Goal: Submit feedback/report problem: Submit feedback/report problem

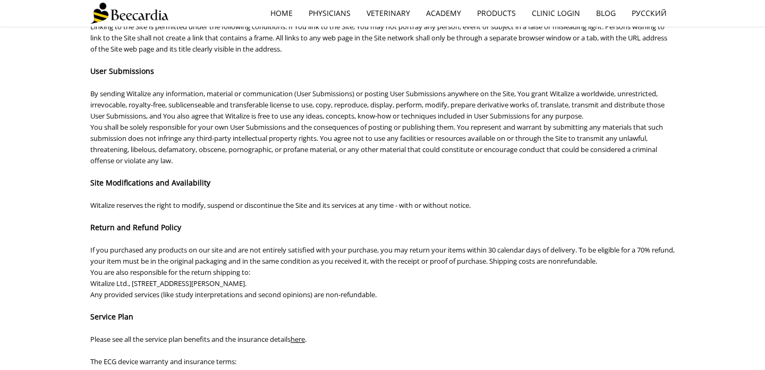
scroll to position [288, 0]
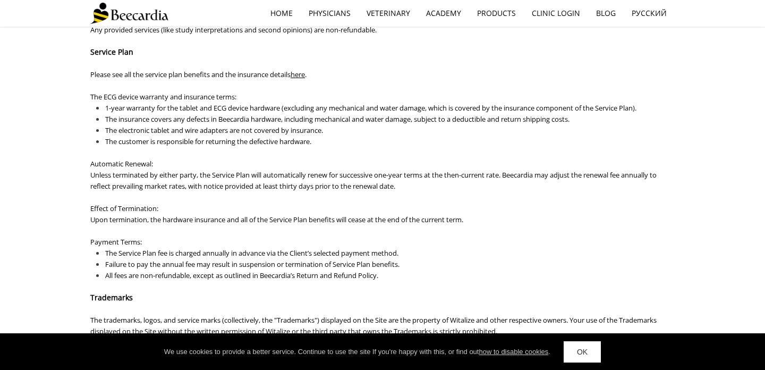
scroll to position [549, 0]
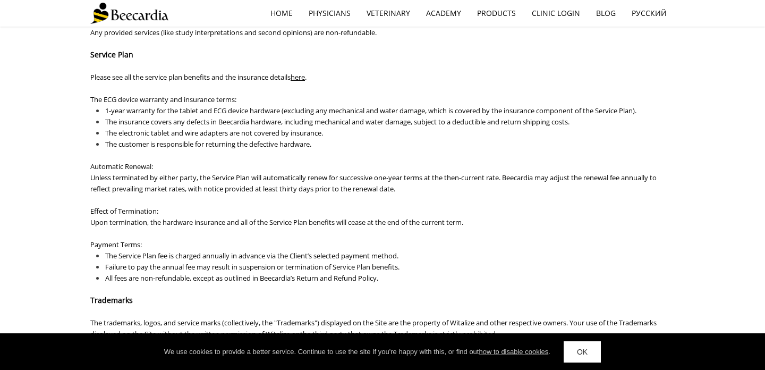
click at [304, 80] on link "here" at bounding box center [298, 77] width 14 height 10
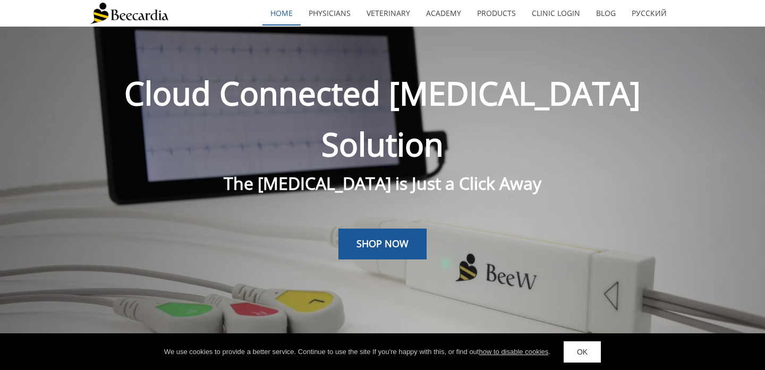
click at [290, 15] on link "home" at bounding box center [282, 13] width 38 height 24
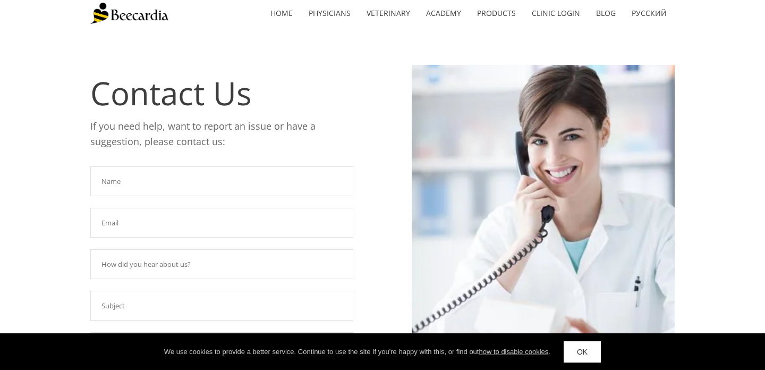
click at [156, 15] on img at bounding box center [129, 13] width 78 height 21
click at [207, 195] on input "text" at bounding box center [221, 181] width 263 height 30
type input "Aleksandra Kozacinski"
type input "aleksandra.kozacinski@gmail.com"
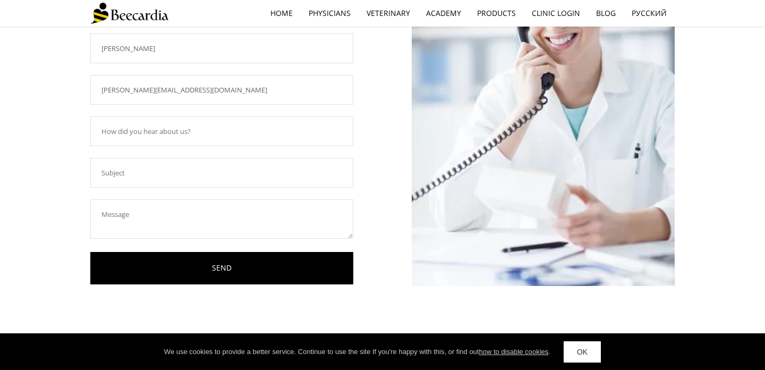
scroll to position [138, 0]
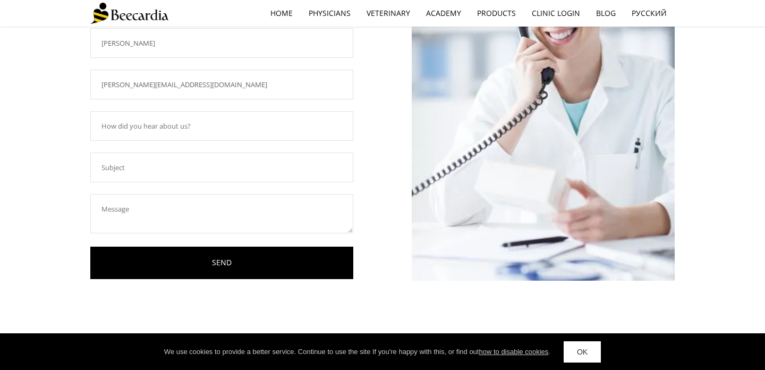
click at [207, 174] on input "text" at bounding box center [221, 168] width 263 height 30
click at [271, 164] on input "Changing payment detail" at bounding box center [221, 168] width 263 height 30
type input "Changing payment details"
click at [239, 210] on textarea at bounding box center [221, 213] width 263 height 39
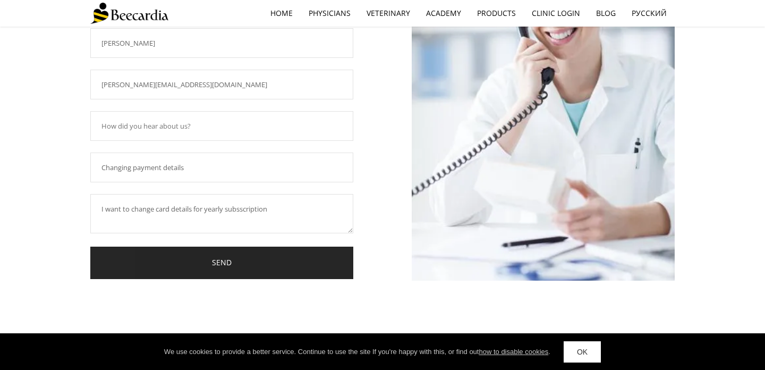
type textarea "I want to change card details for yearly subsscription"
click at [195, 272] on link "SEND" at bounding box center [221, 263] width 263 height 32
